Goal: Find specific page/section: Find specific page/section

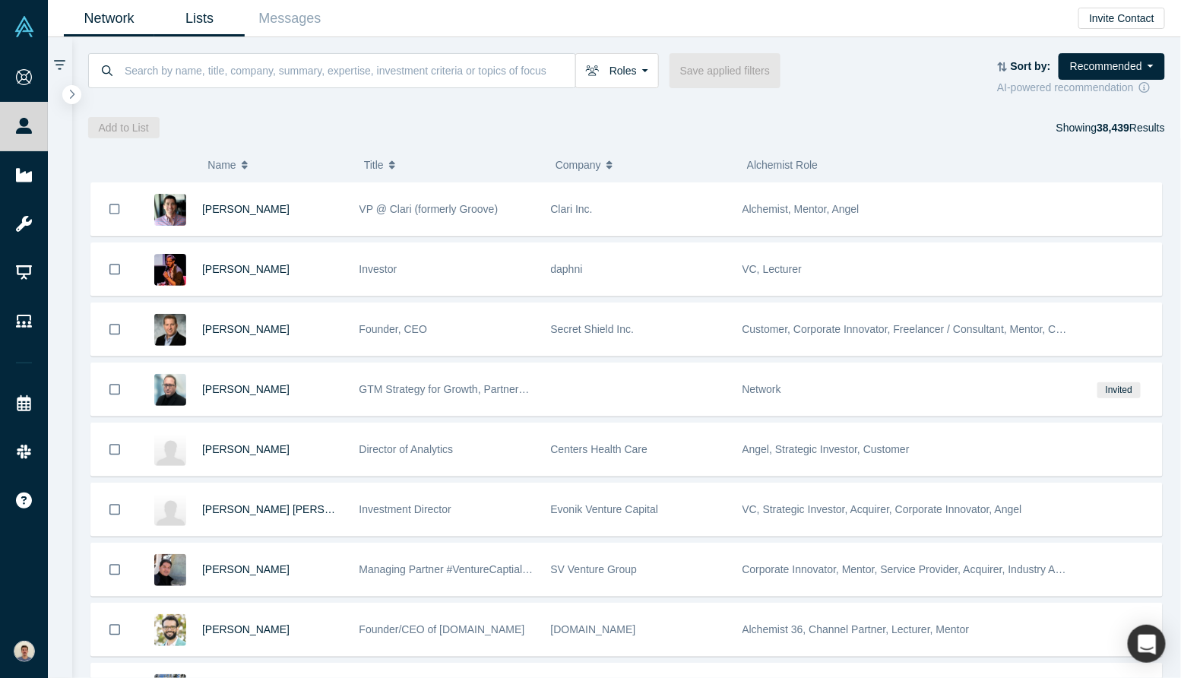
click at [201, 35] on link "Lists" at bounding box center [199, 19] width 90 height 36
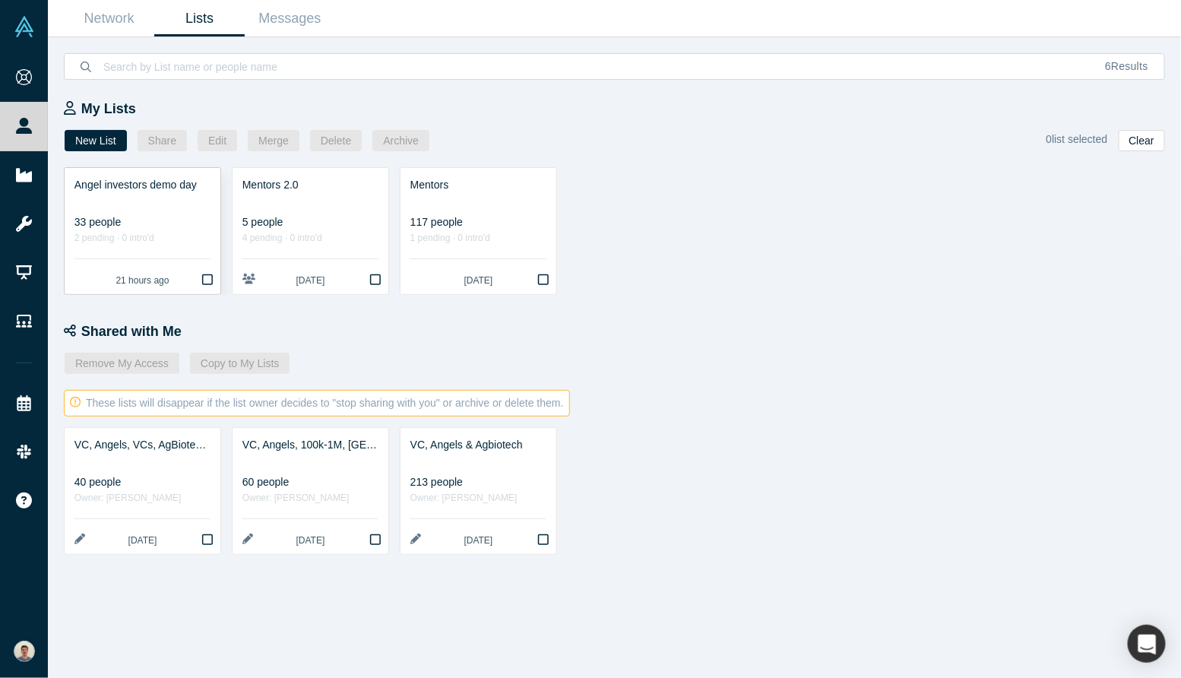
click at [129, 196] on div at bounding box center [142, 201] width 136 height 16
